Goal: Use online tool/utility: Utilize a website feature to perform a specific function

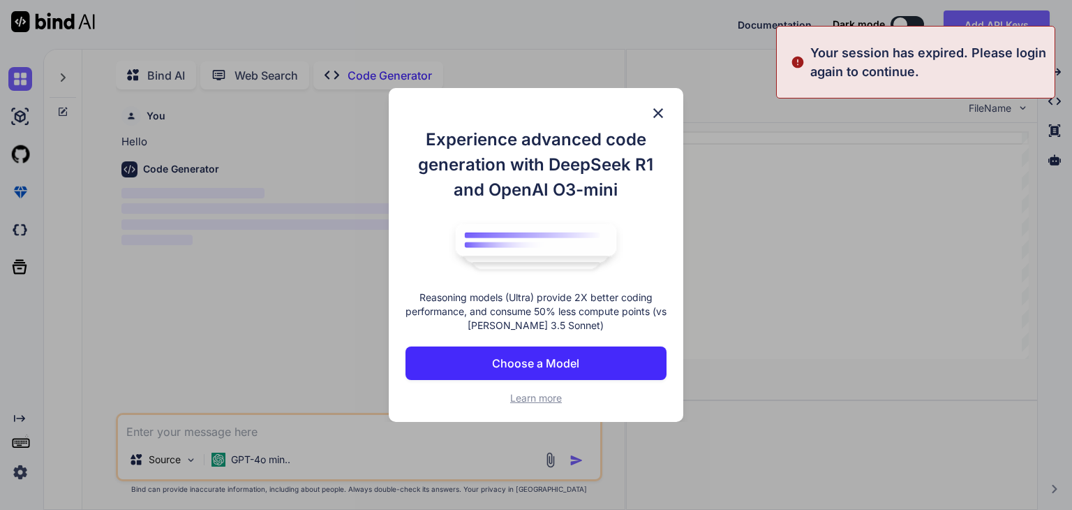
scroll to position [5, 0]
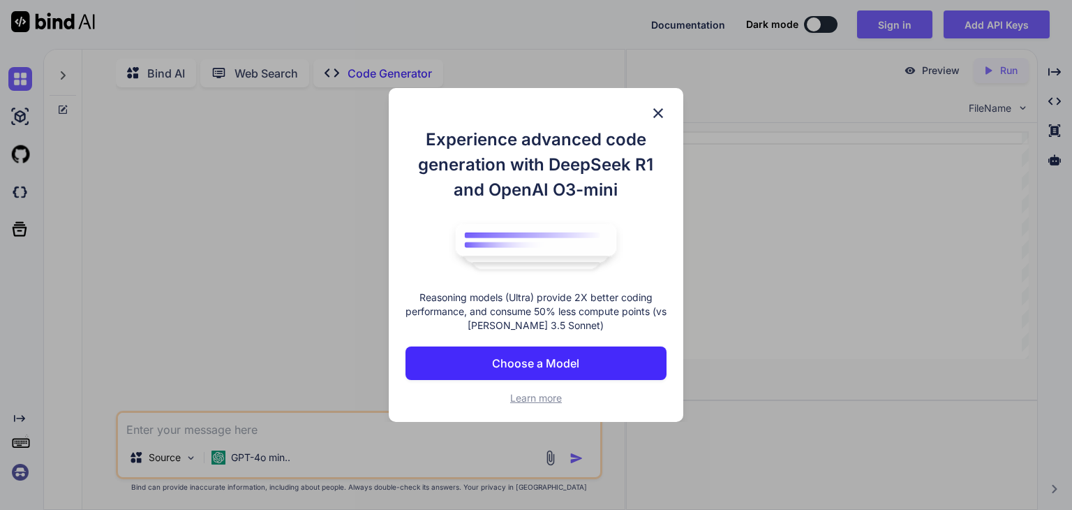
type textarea "x"
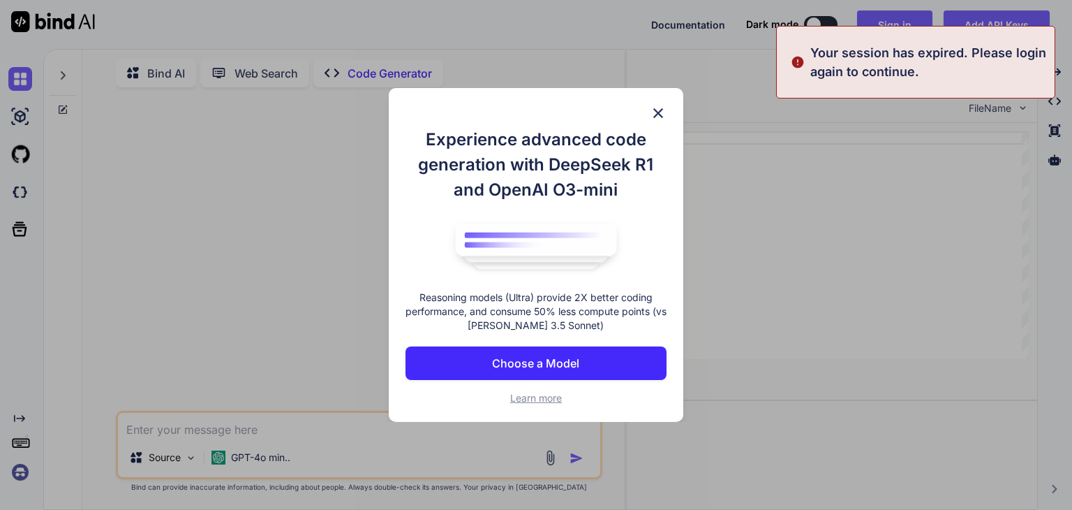
click at [655, 112] on img at bounding box center [658, 113] width 17 height 17
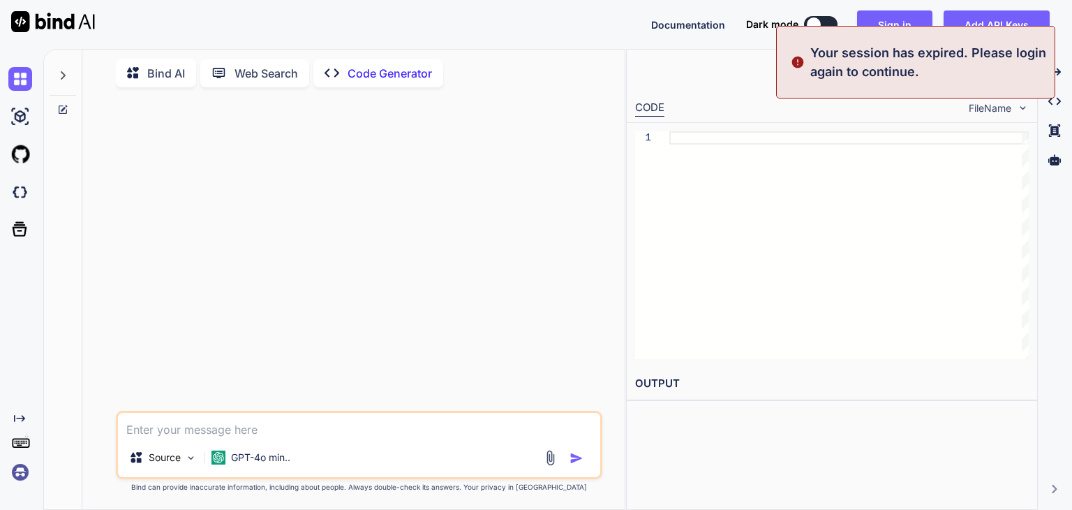
click at [936, 66] on p "Your session has expired. Please login again to continue." at bounding box center [929, 62] width 236 height 38
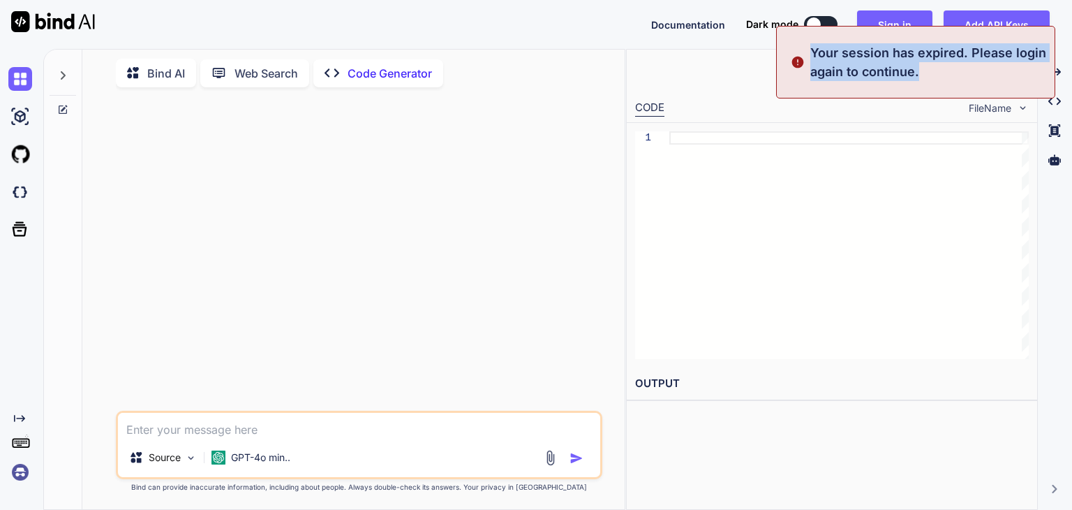
click at [936, 66] on p "Your session has expired. Please login again to continue." at bounding box center [929, 62] width 236 height 38
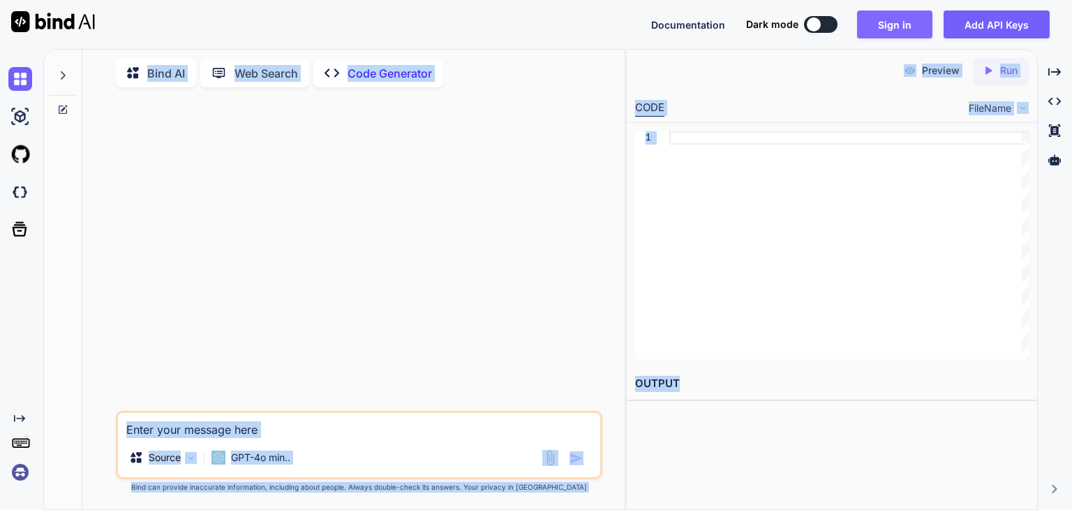
click at [915, 18] on button "Sign in" at bounding box center [894, 24] width 75 height 28
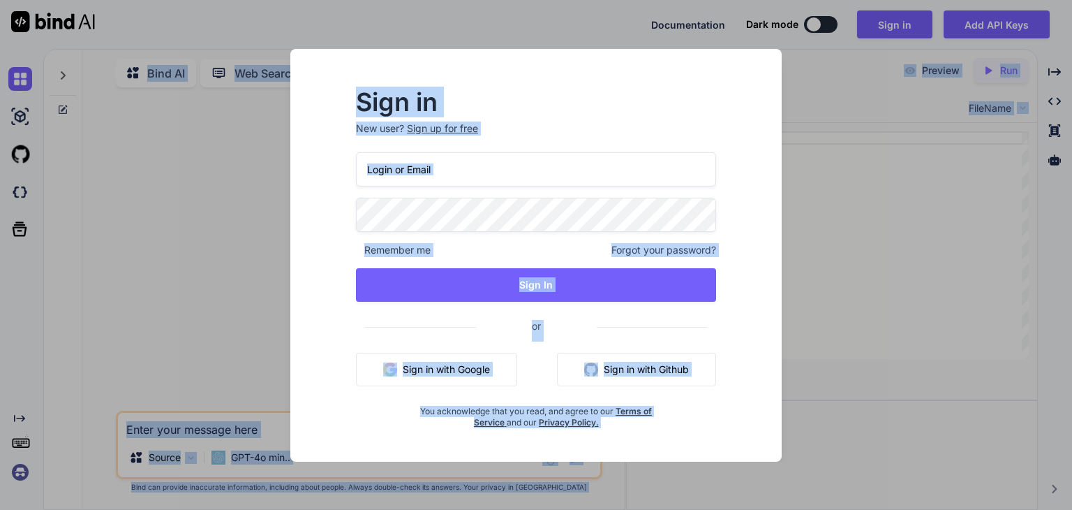
click at [549, 159] on input "email" at bounding box center [536, 169] width 360 height 34
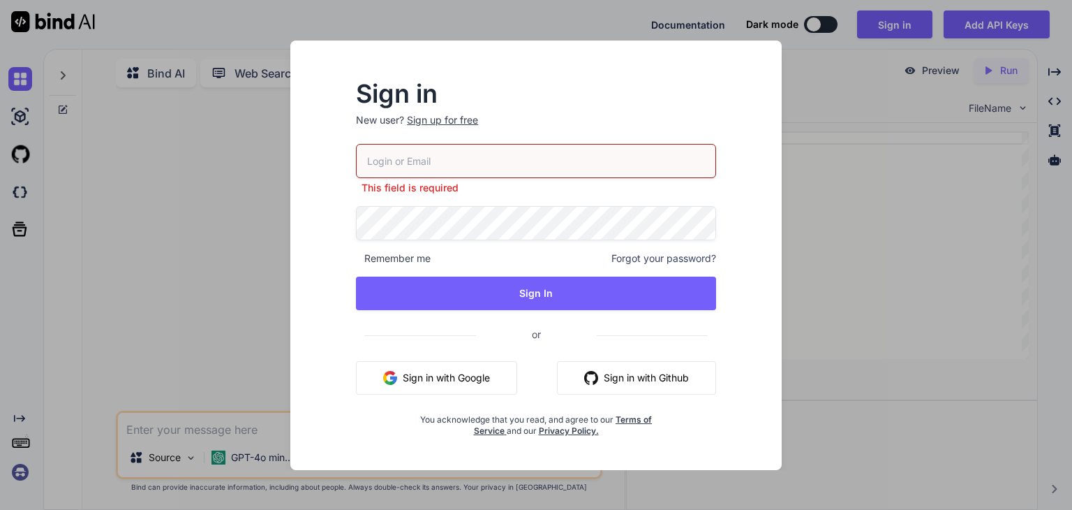
click at [443, 122] on div "Sign up for free" at bounding box center [442, 120] width 71 height 14
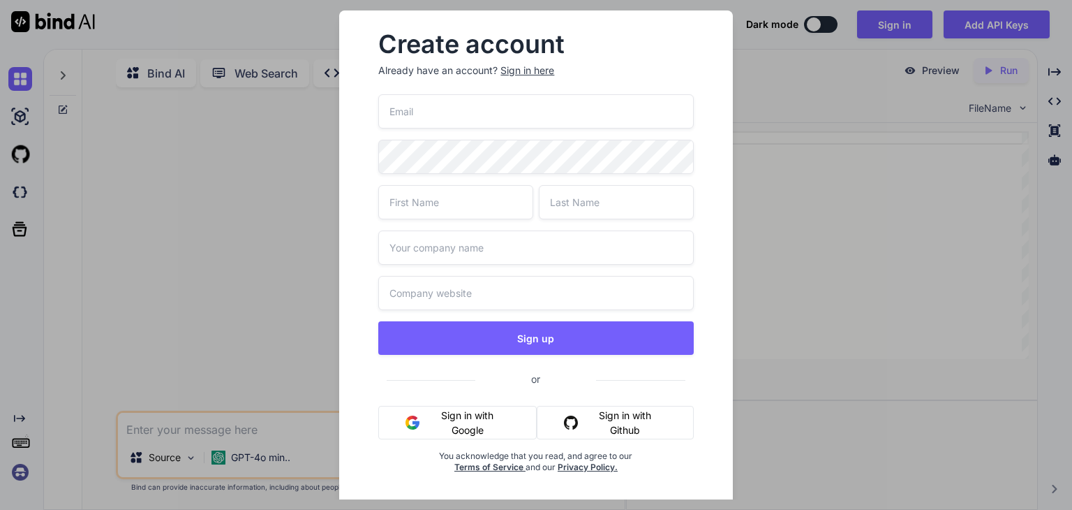
click at [451, 413] on button "Sign in with Google" at bounding box center [457, 423] width 158 height 34
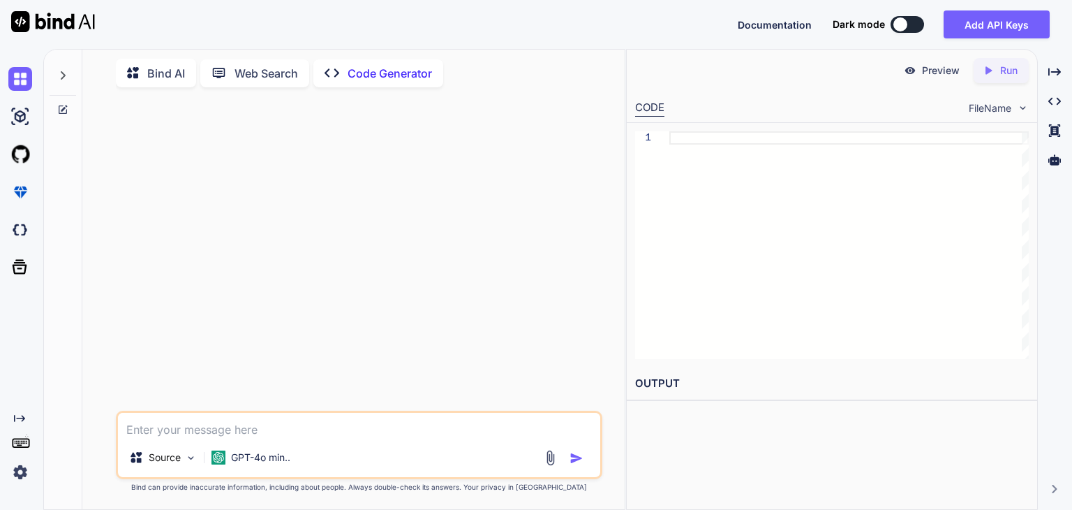
click at [242, 420] on textarea at bounding box center [359, 425] width 482 height 25
click at [191, 458] on img at bounding box center [191, 458] width 12 height 12
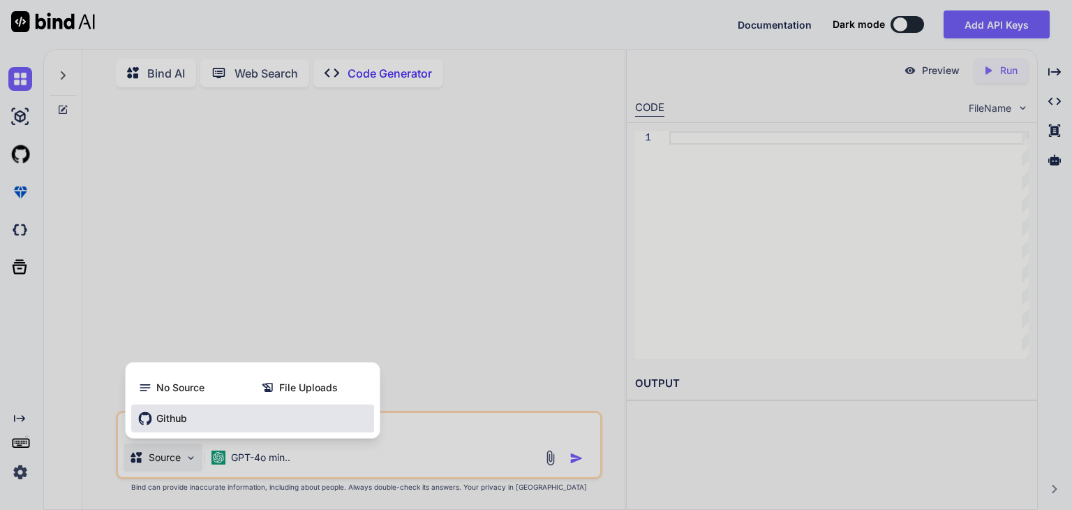
click at [165, 415] on span "Github" at bounding box center [171, 418] width 31 height 14
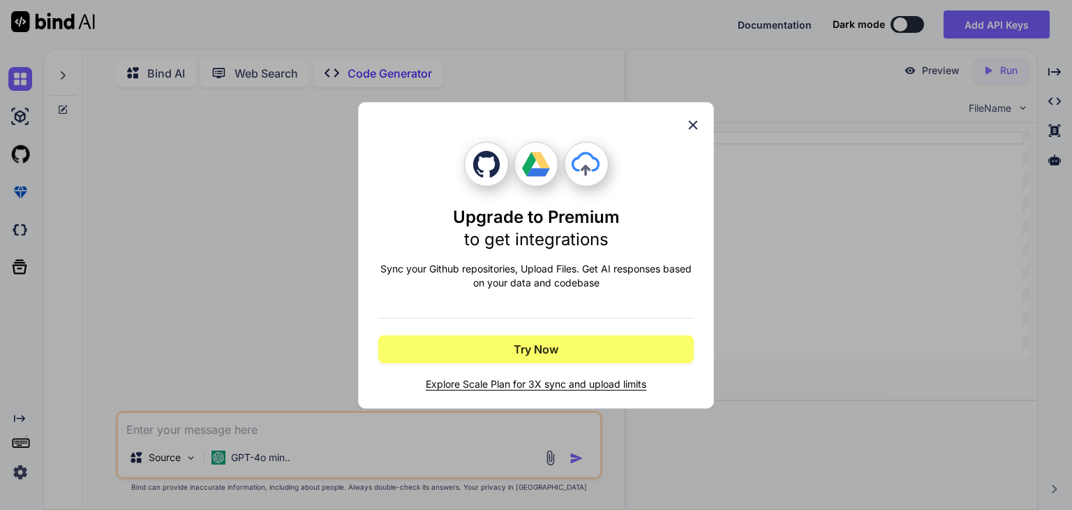
click at [687, 119] on icon at bounding box center [693, 124] width 15 height 15
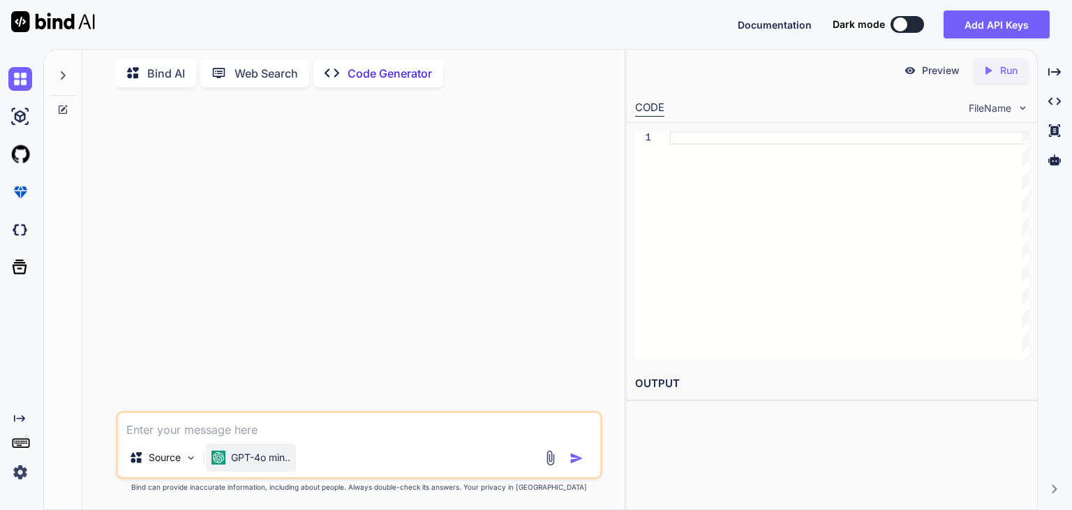
click at [235, 455] on p "GPT-4o min.." at bounding box center [260, 457] width 59 height 14
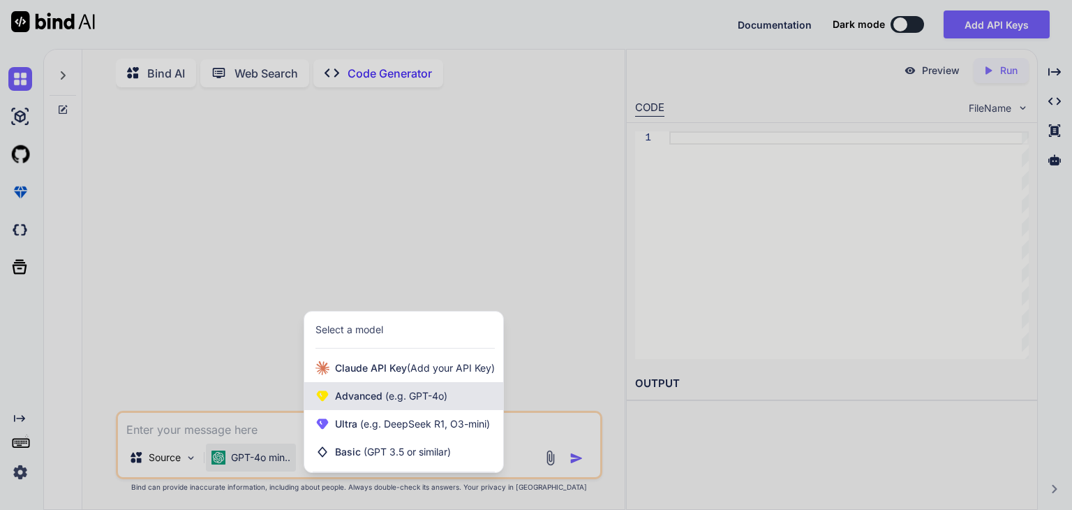
click at [412, 397] on span "(e.g. GPT-4o)" at bounding box center [415, 396] width 65 height 12
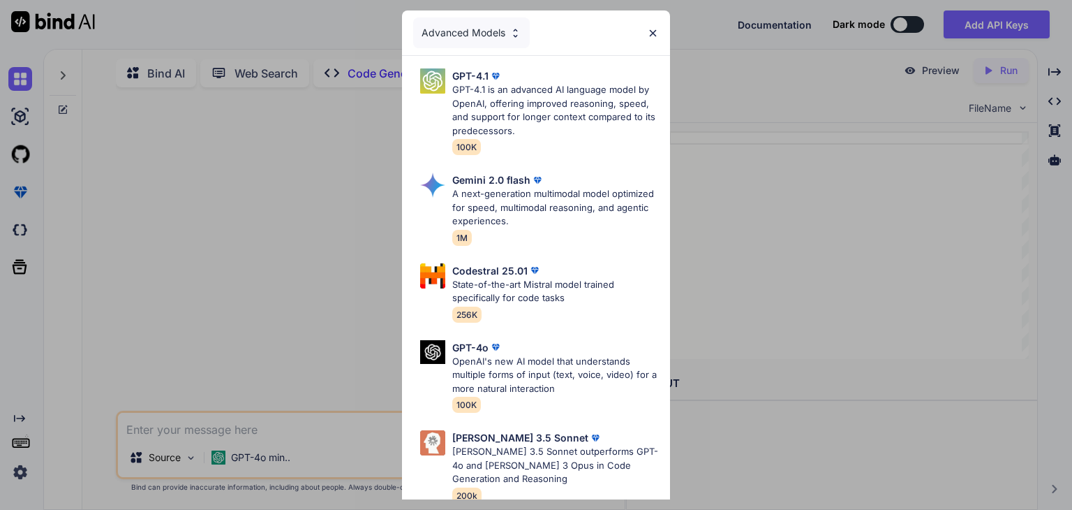
click at [651, 31] on img at bounding box center [653, 33] width 12 height 12
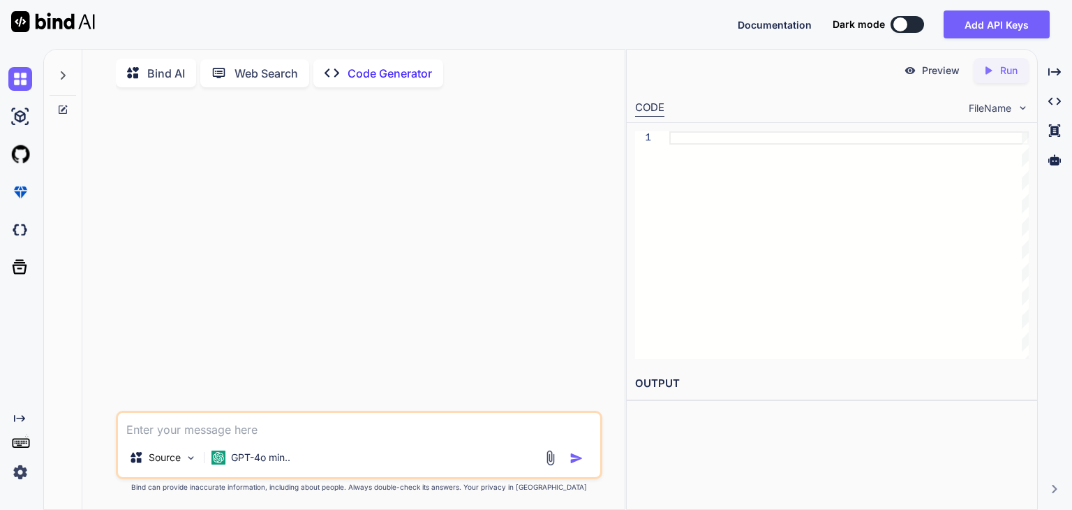
click at [158, 422] on textarea at bounding box center [359, 425] width 482 height 25
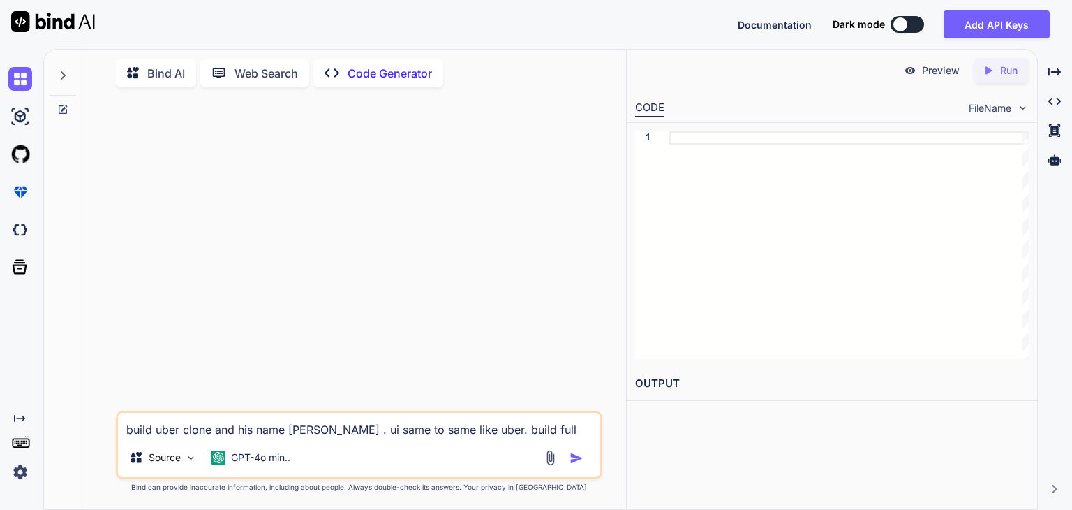
type textarea "build uber clone and his name [PERSON_NAME] . ui same to same like uber. build …"
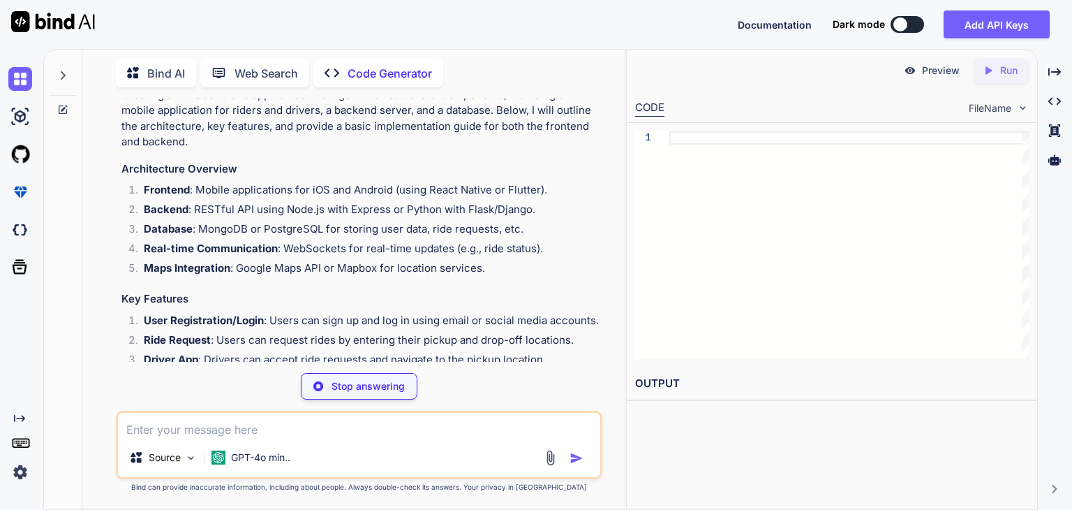
scroll to position [98, 0]
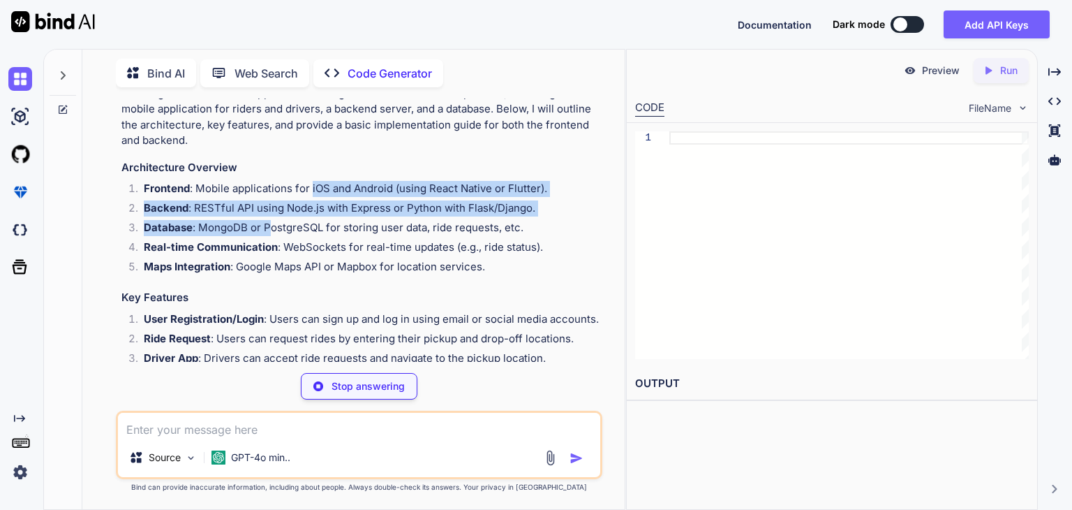
drag, startPoint x: 288, startPoint y: 171, endPoint x: 312, endPoint y: 193, distance: 32.6
click at [312, 193] on ol "Frontend : Mobile applications for iOS and Android (using React Native or Flutt…" at bounding box center [360, 230] width 478 height 98
click at [350, 198] on li "Frontend : Mobile applications for iOS and Android (using React Native or Flutt…" at bounding box center [366, 191] width 467 height 20
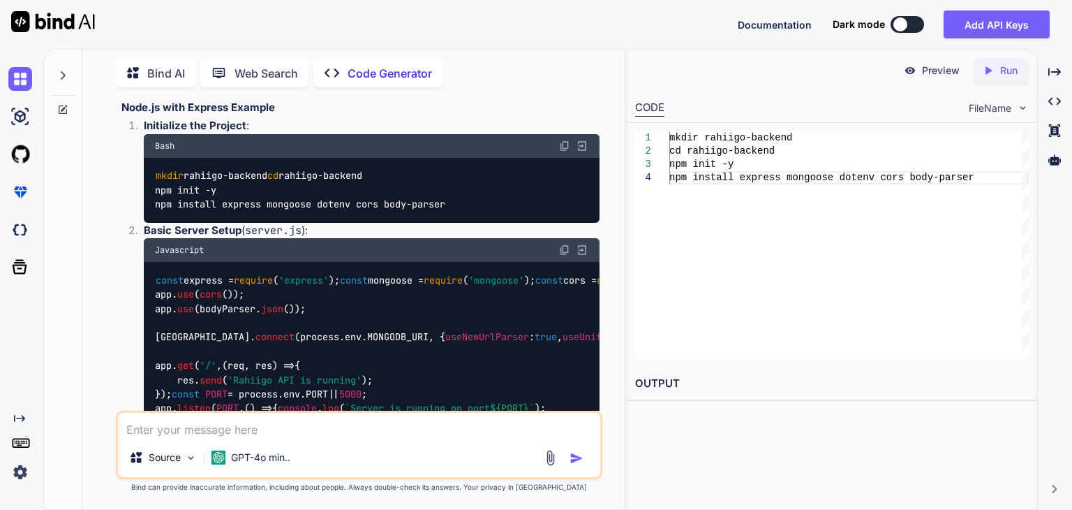
scroll to position [508, 0]
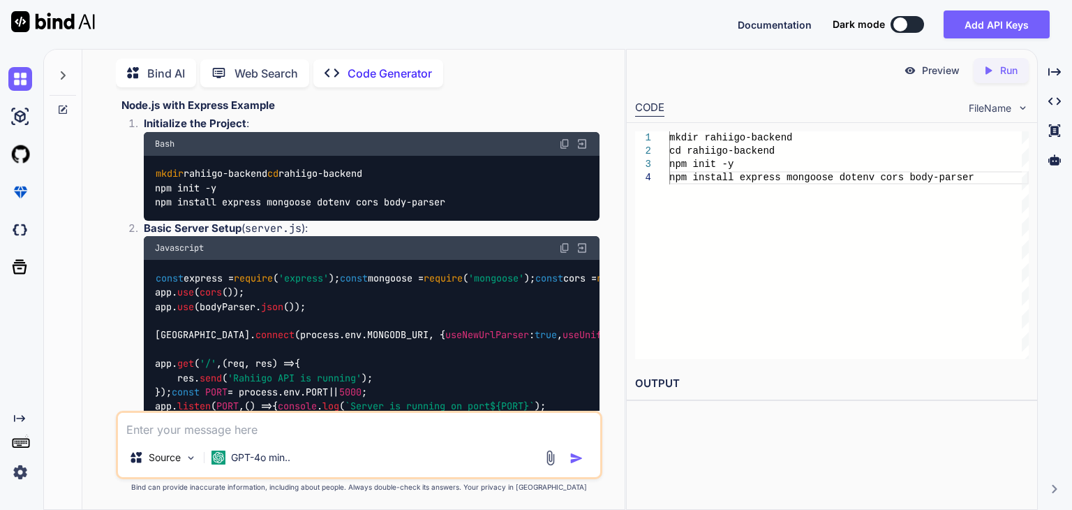
click at [992, 76] on icon "Created with Pixso." at bounding box center [988, 70] width 13 height 13
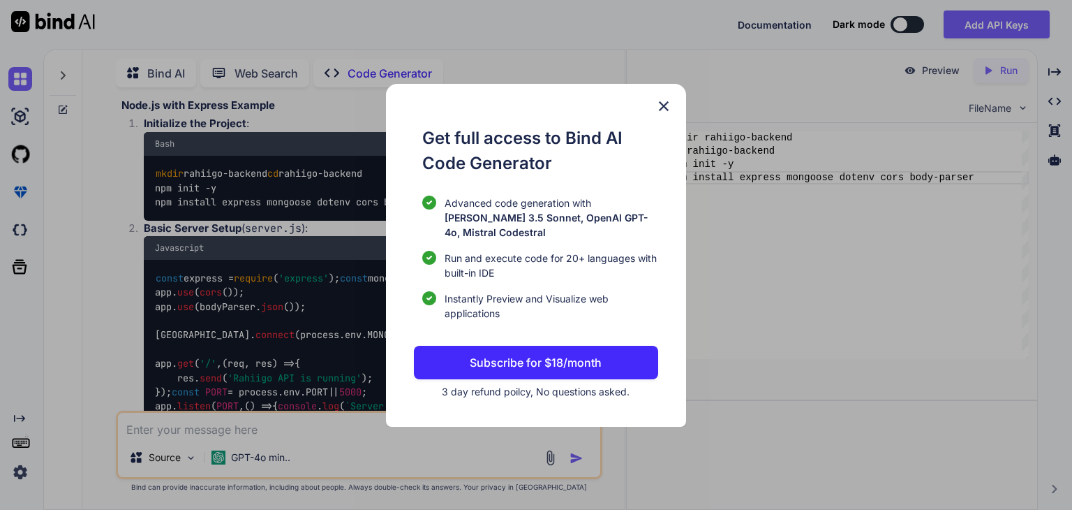
click at [662, 112] on img at bounding box center [664, 106] width 17 height 17
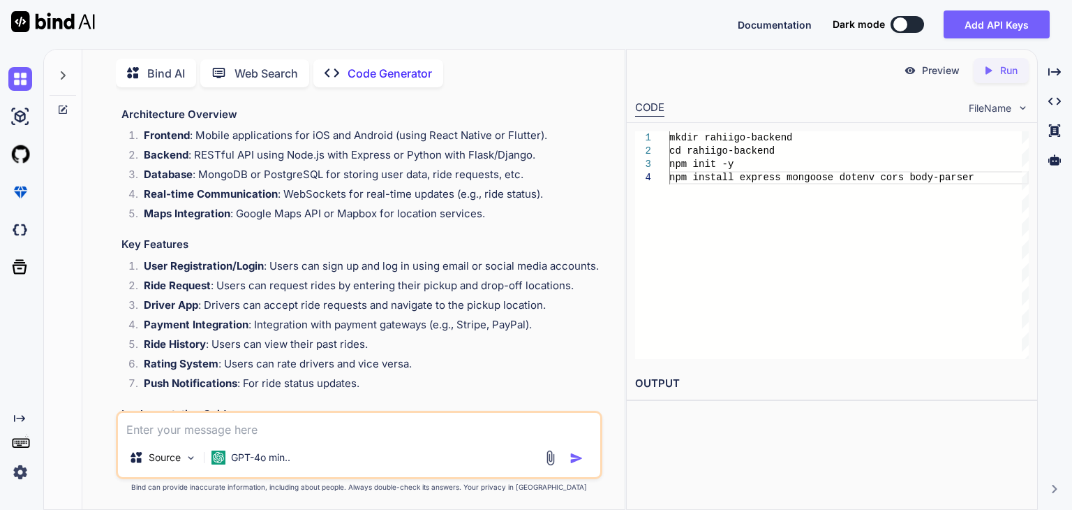
scroll to position [0, 0]
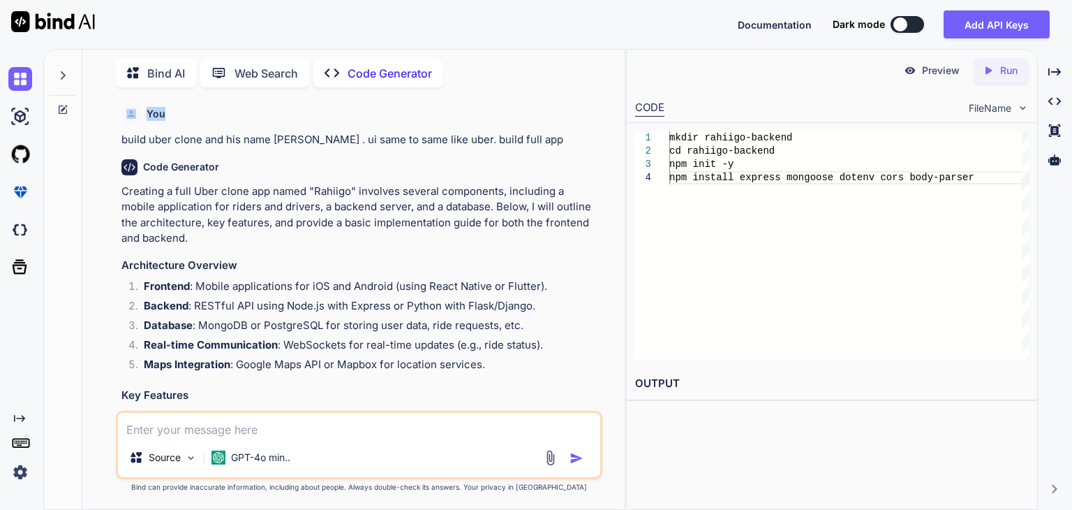
drag, startPoint x: 117, startPoint y: 106, endPoint x: 192, endPoint y: 122, distance: 77.1
click at [192, 122] on div "You build uber clone and his name [PERSON_NAME] . ui same to same like uber. bu…" at bounding box center [359, 303] width 487 height 411
click at [205, 174] on div "Code Generator" at bounding box center [360, 167] width 478 height 16
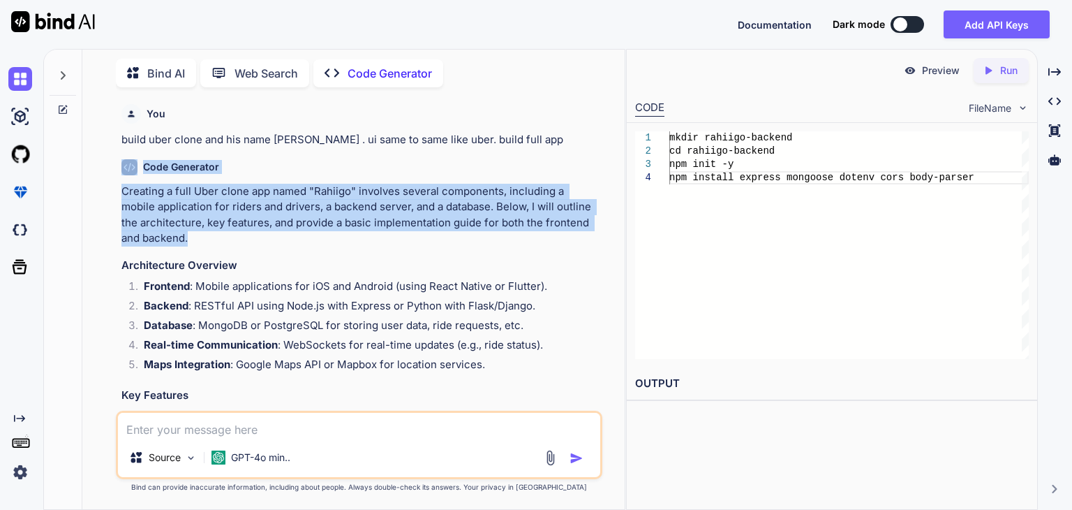
drag, startPoint x: 119, startPoint y: 173, endPoint x: 271, endPoint y: 243, distance: 167.5
click at [271, 243] on div "You build uber clone and his name [PERSON_NAME] . ui same to same like uber. bu…" at bounding box center [361, 254] width 484 height 312
click at [182, 233] on p "Creating a full Uber clone app named "Rahiigo" involves several components, inc…" at bounding box center [360, 215] width 478 height 63
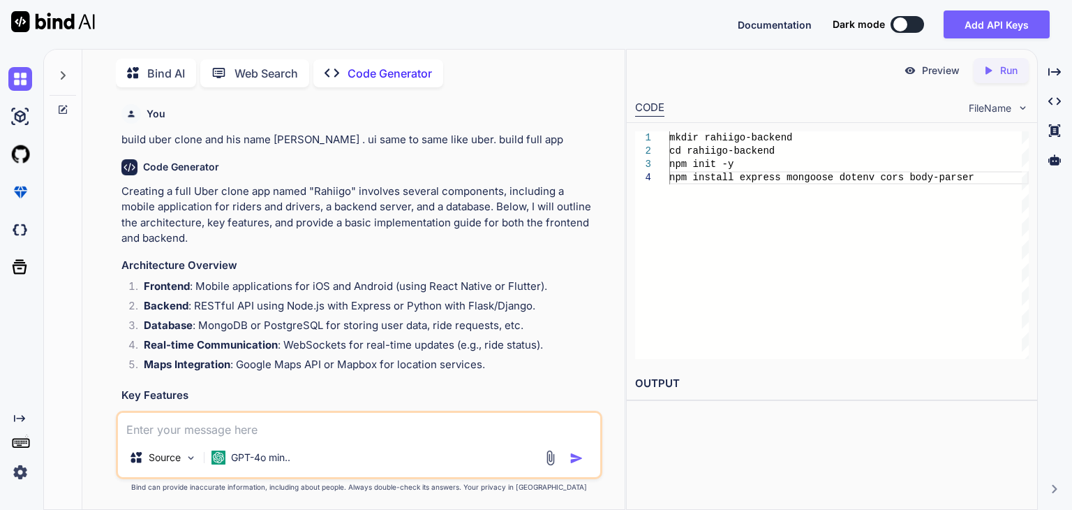
click at [158, 238] on p "Creating a full Uber clone app named "Rahiigo" involves several components, inc…" at bounding box center [360, 215] width 478 height 63
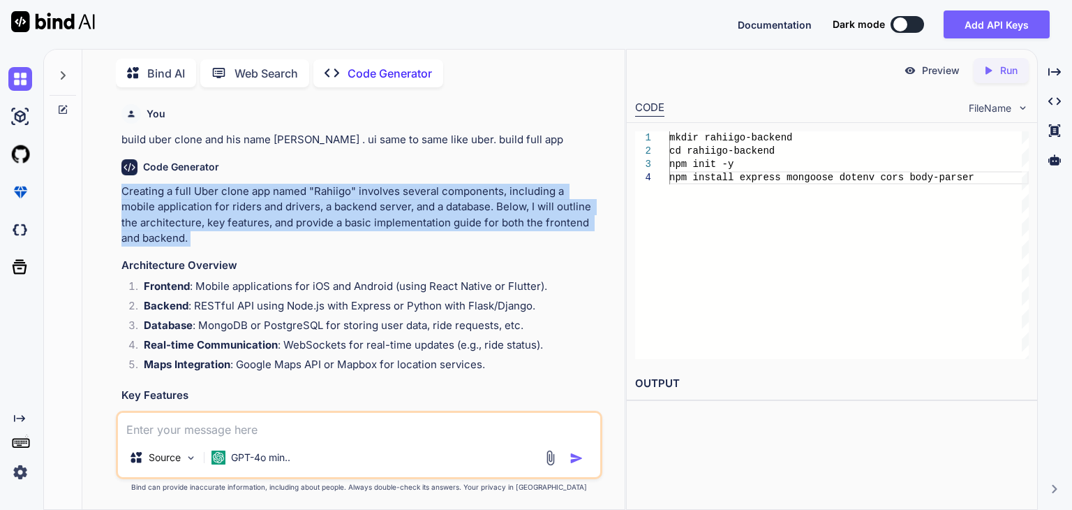
click at [158, 238] on p "Creating a full Uber clone app named "Rahiigo" involves several components, inc…" at bounding box center [360, 215] width 478 height 63
copy div "Creating a full Uber clone app named "Rahiigo" involves several components, inc…"
